Goal: Use online tool/utility: Utilize a website feature to perform a specific function

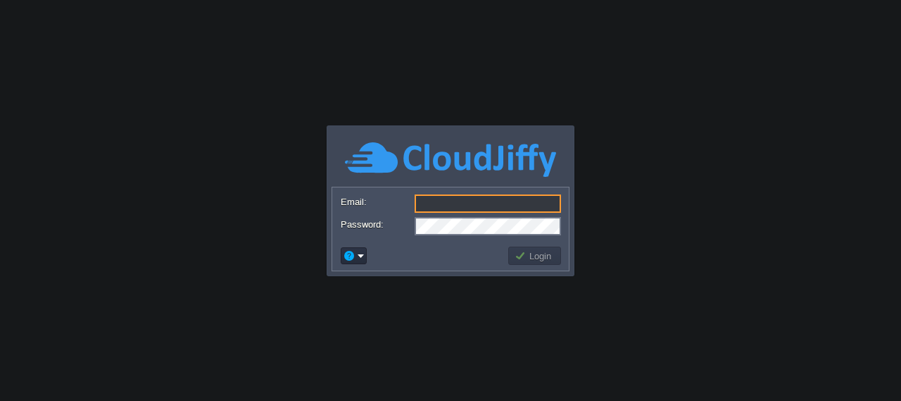
type input "[EMAIL_ADDRESS][DOMAIN_NAME]"
click at [552, 254] on button "Login" at bounding box center [535, 255] width 41 height 13
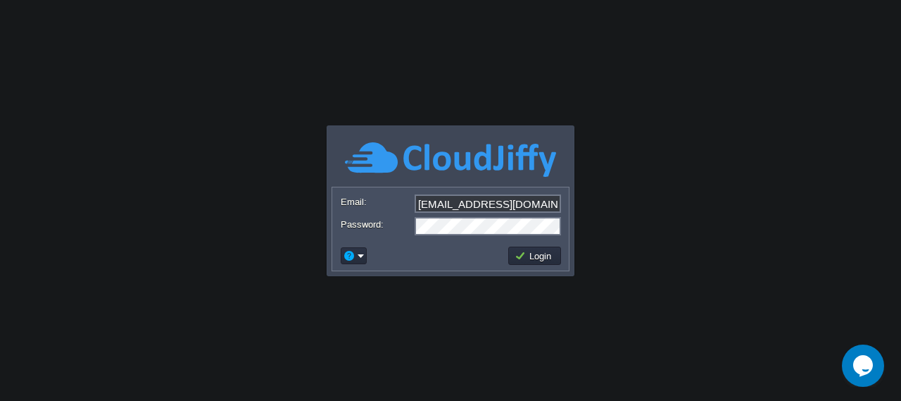
click at [552, 254] on button "Login" at bounding box center [535, 255] width 41 height 13
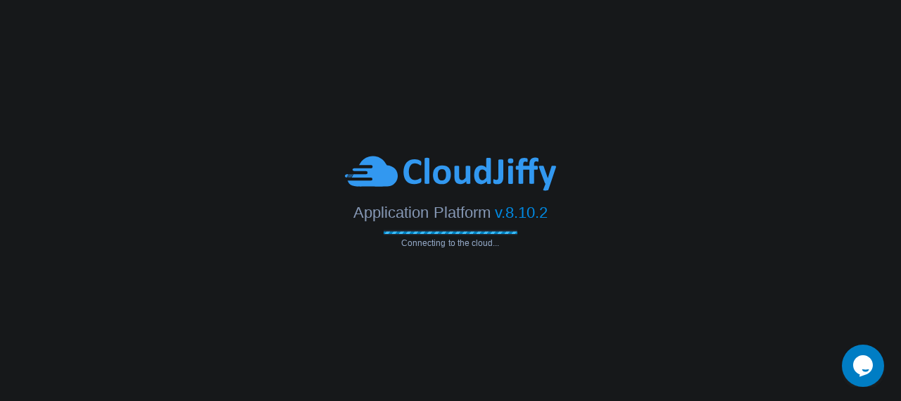
click at [552, 254] on body "Application Platform v.8.10.2 Connecting to the cloud... Email: [EMAIL_ADDRESS]…" at bounding box center [450, 200] width 901 height 401
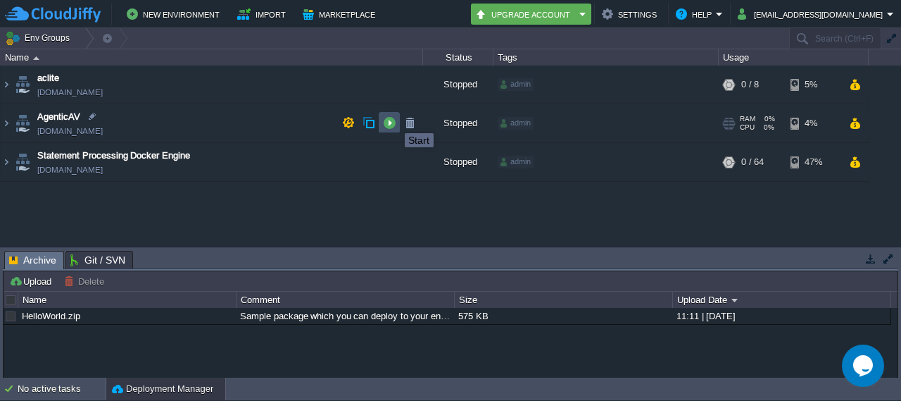
click at [392, 120] on button "button" at bounding box center [389, 122] width 13 height 13
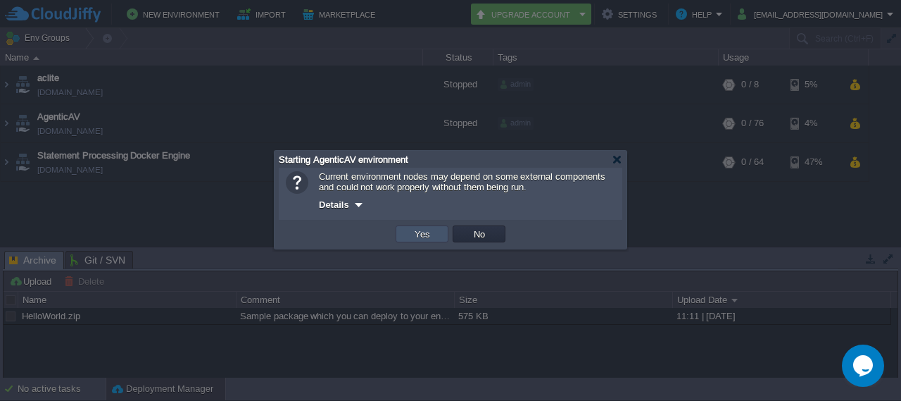
click at [421, 234] on button "Yes" at bounding box center [423, 233] width 24 height 13
